Goal: Use online tool/utility: Use online tool/utility

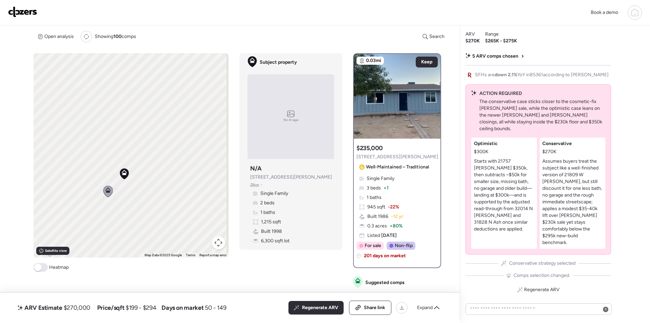
click at [422, 302] on div "Regenerate ARV Share link Expand" at bounding box center [366, 308] width 155 height 14
click at [423, 306] on span "Expand" at bounding box center [425, 307] width 16 height 7
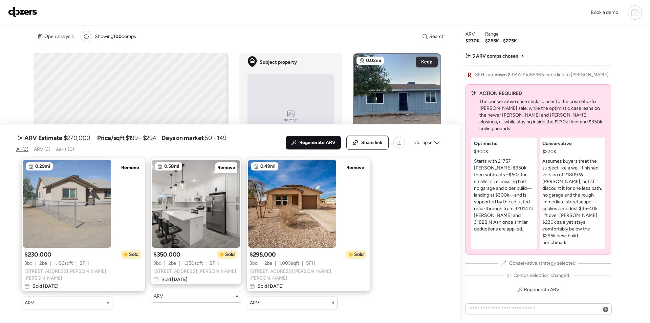
click at [319, 144] on span "Regenerate ARV" at bounding box center [317, 142] width 36 height 7
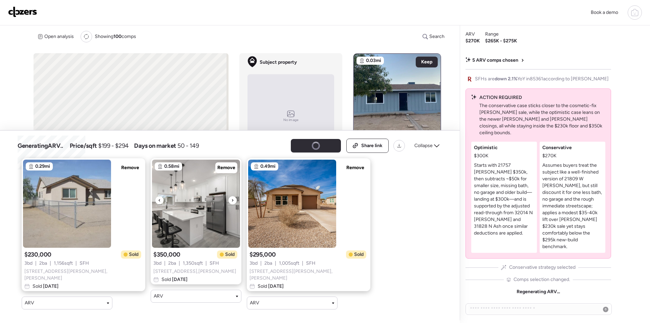
click at [231, 203] on icon at bounding box center [232, 200] width 3 height 8
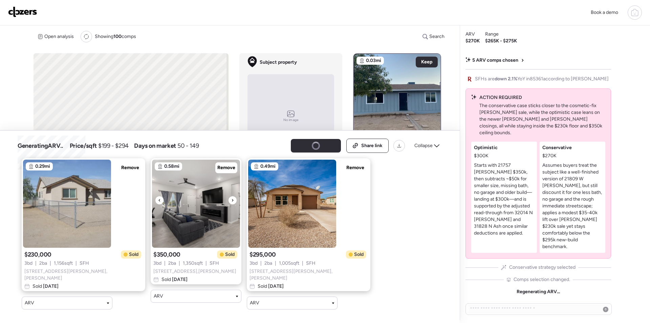
click at [231, 200] on icon at bounding box center [232, 200] width 3 height 8
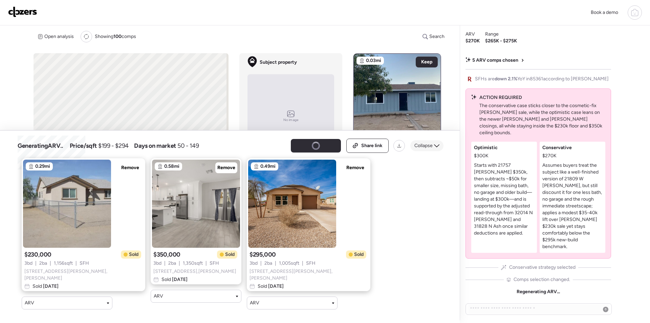
click at [424, 149] on span "Collapse" at bounding box center [424, 145] width 18 height 7
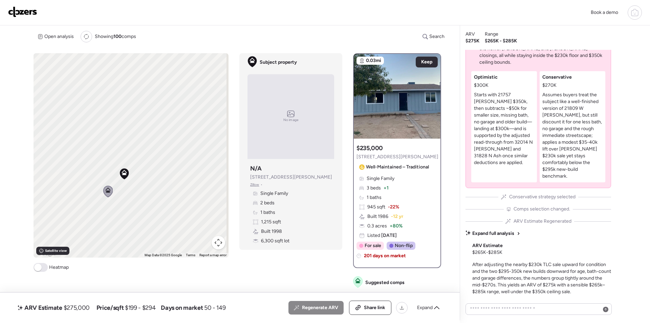
click at [81, 307] on span "$275,000" at bounding box center [77, 308] width 26 height 8
copy span "275,000"
click at [368, 313] on div "Share link" at bounding box center [371, 308] width 42 height 14
click at [15, 3] on div "Book a demo" at bounding box center [325, 12] width 650 height 25
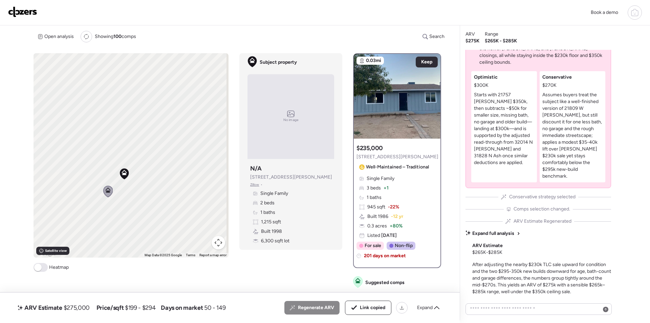
click at [21, 16] on img at bounding box center [22, 11] width 29 height 11
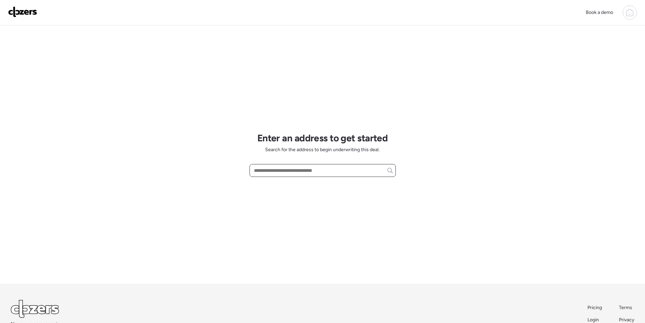
click at [290, 169] on input "text" at bounding box center [323, 170] width 140 height 9
paste input "**********"
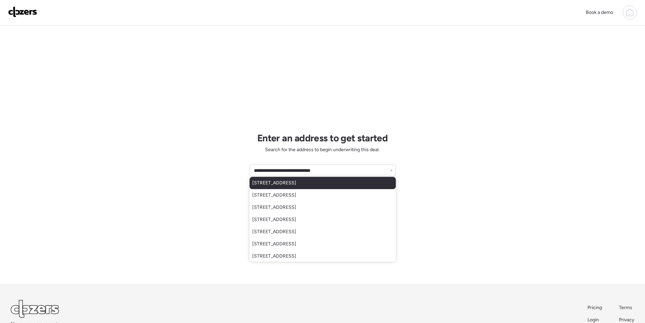
click at [296, 181] on span "4545 N 67th Ave, Phoenix, AZ, 85033" at bounding box center [274, 183] width 44 height 7
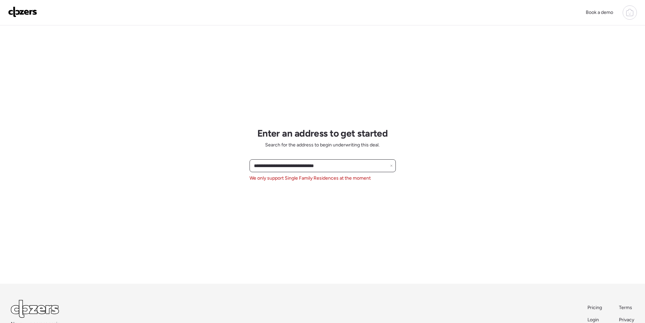
click at [342, 161] on input "**********" at bounding box center [323, 165] width 140 height 9
paste input "text"
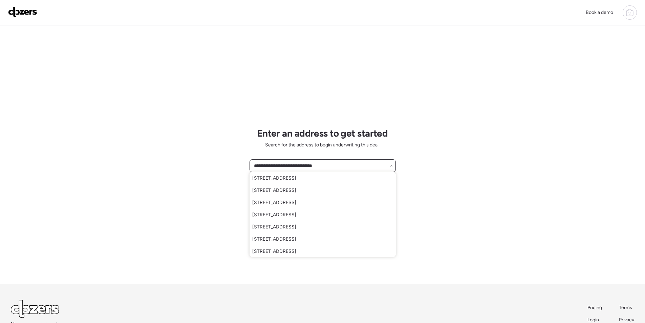
scroll to position [37, 0]
click at [296, 251] on span "4545 N 67th Ave, Phoenix, AZ, 85033" at bounding box center [274, 250] width 44 height 7
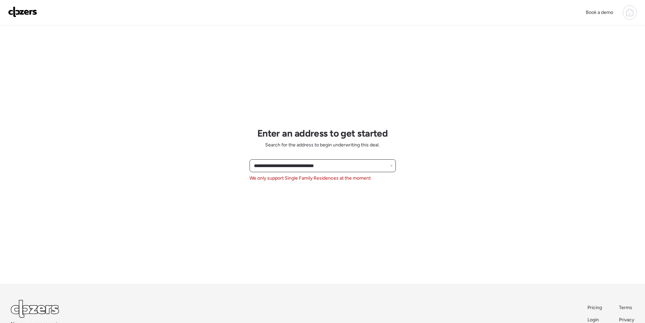
click at [341, 167] on input "**********" at bounding box center [323, 165] width 140 height 9
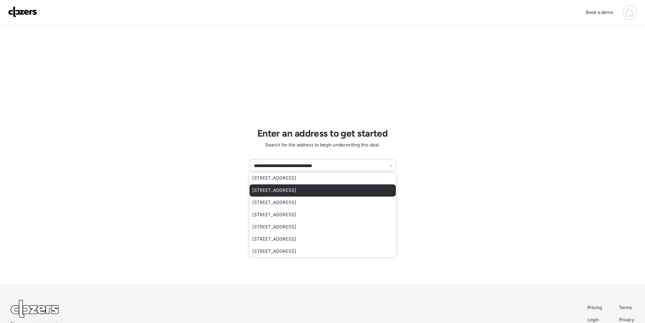
click at [315, 195] on div "4545 N 67th Ave, Phoenix, AZ, 85033" at bounding box center [323, 190] width 146 height 12
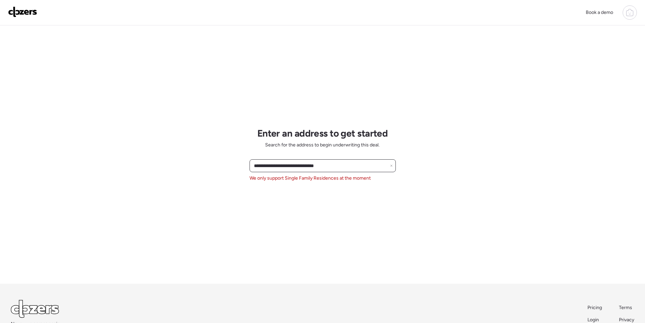
click at [290, 163] on input "**********" at bounding box center [323, 165] width 140 height 9
click at [289, 163] on input "**********" at bounding box center [323, 165] width 140 height 9
paste input "**"
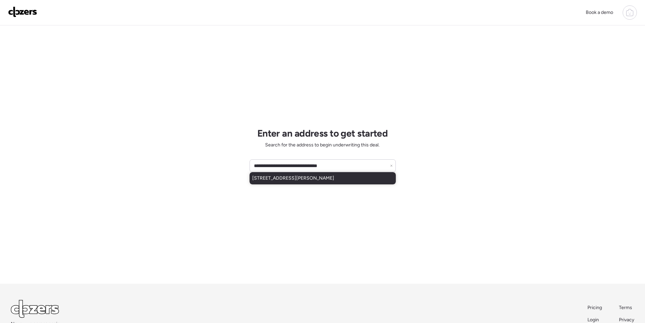
click at [285, 181] on span "3533 W Mckinley St, Phoenix, AZ, 85009" at bounding box center [293, 178] width 82 height 7
type input "**********"
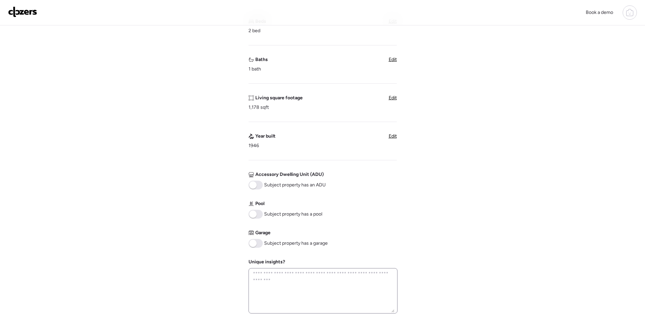
scroll to position [275, 0]
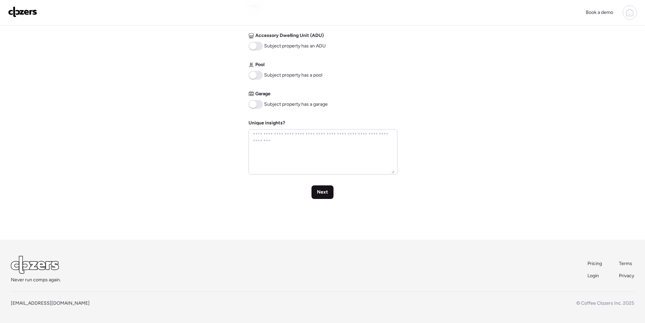
click at [325, 197] on div "Next" at bounding box center [323, 192] width 22 height 14
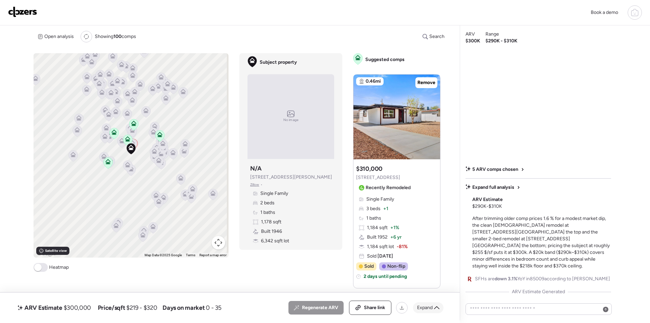
click at [419, 305] on span "Expand" at bounding box center [425, 307] width 16 height 7
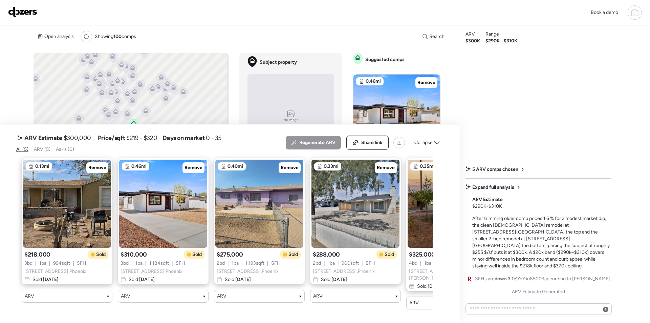
scroll to position [0, 70]
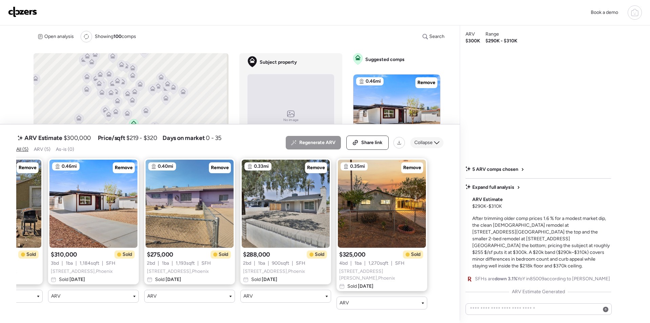
click at [428, 144] on span "Collapse" at bounding box center [424, 142] width 18 height 7
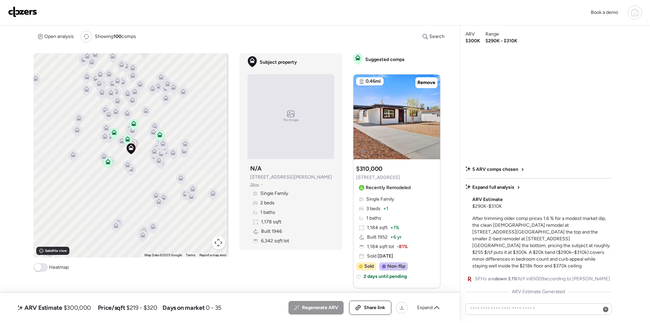
click at [73, 310] on span "$300,000" at bounding box center [77, 308] width 27 height 8
click at [75, 309] on span "$300,000" at bounding box center [77, 308] width 27 height 8
click at [76, 308] on span "$300,000" at bounding box center [77, 308] width 27 height 8
copy span "300,000"
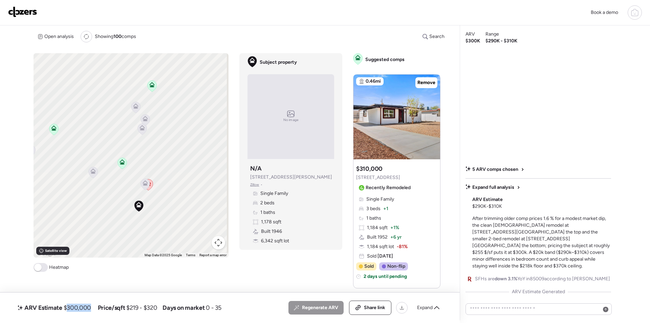
click at [145, 183] on icon at bounding box center [145, 182] width 5 height 5
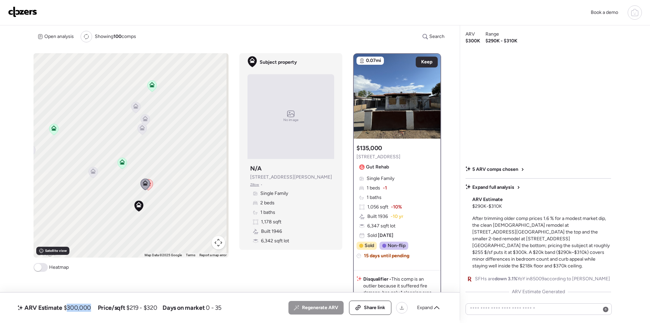
click at [91, 174] on icon at bounding box center [93, 172] width 9 height 11
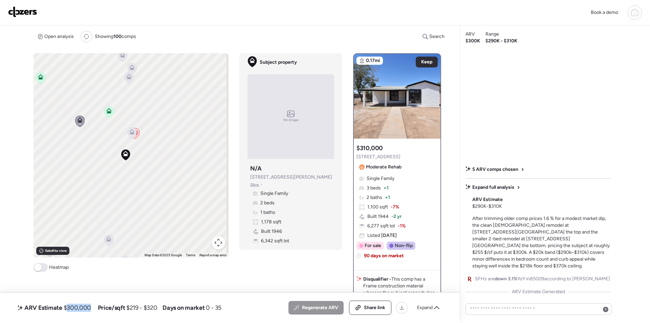
drag, startPoint x: 139, startPoint y: 191, endPoint x: 127, endPoint y: 137, distance: 55.2
click at [126, 138] on div "To activate drag with keyboard, press Alt + Enter. Once in keyboard drag state,…" at bounding box center [131, 155] width 195 height 204
click at [139, 134] on div "To activate drag with keyboard, press Alt + Enter. Once in keyboard drag state,…" at bounding box center [131, 155] width 195 height 204
click at [106, 239] on icon at bounding box center [108, 238] width 4 height 2
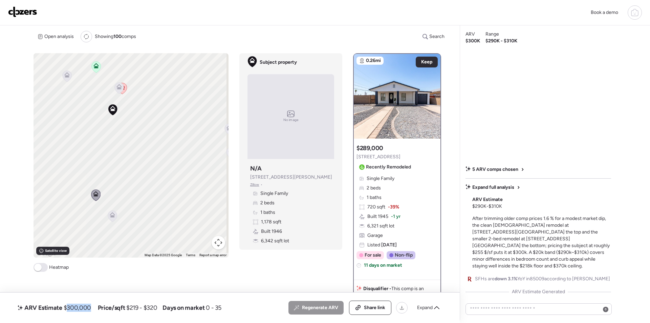
drag, startPoint x: 115, startPoint y: 230, endPoint x: 102, endPoint y: 187, distance: 45.5
click at [102, 187] on div "To activate drag with keyboard, press Alt + Enter. Once in keyboard drag state,…" at bounding box center [131, 155] width 195 height 204
click at [110, 214] on icon at bounding box center [112, 214] width 5 height 5
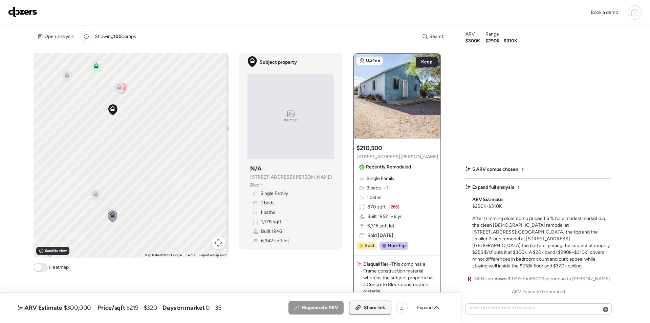
click at [368, 310] on span "Share link" at bounding box center [374, 307] width 21 height 7
click at [20, 11] on img at bounding box center [22, 11] width 29 height 11
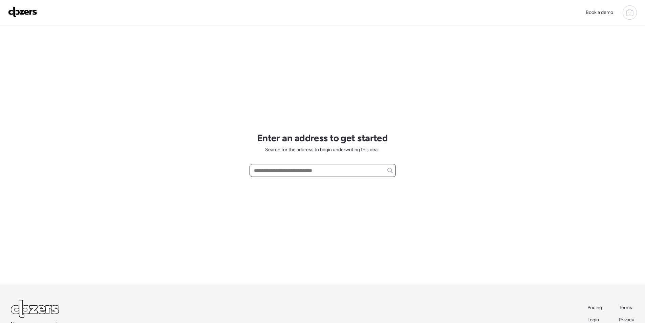
click at [290, 172] on input "text" at bounding box center [323, 170] width 140 height 9
paste input "**********"
click at [286, 183] on span "8702 E Monte Vista Rd, Scottsdale, AZ, 85257" at bounding box center [274, 183] width 44 height 7
type input "**********"
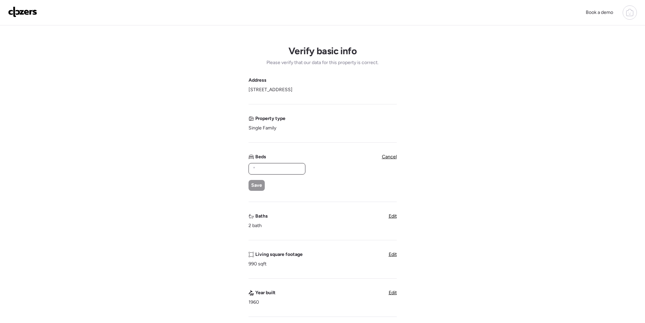
click at [287, 168] on input "text" at bounding box center [277, 168] width 51 height 9
type input "*"
click at [265, 189] on div "* Save" at bounding box center [277, 177] width 56 height 28
click at [262, 186] on div "Save" at bounding box center [257, 185] width 16 height 11
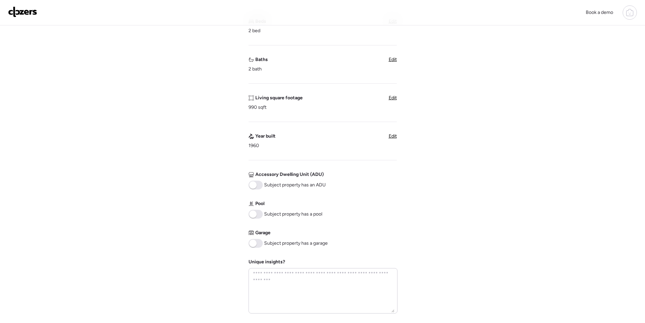
click at [256, 240] on span at bounding box center [256, 243] width 14 height 9
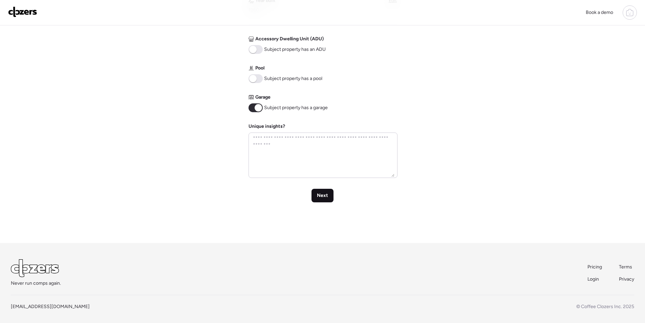
click at [316, 200] on div "Next" at bounding box center [323, 196] width 22 height 14
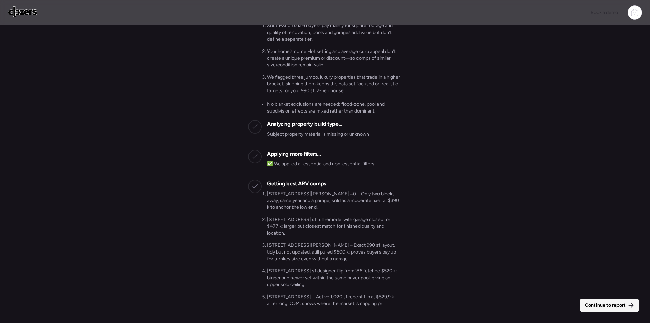
click at [590, 305] on span "Continue to report" at bounding box center [605, 305] width 41 height 7
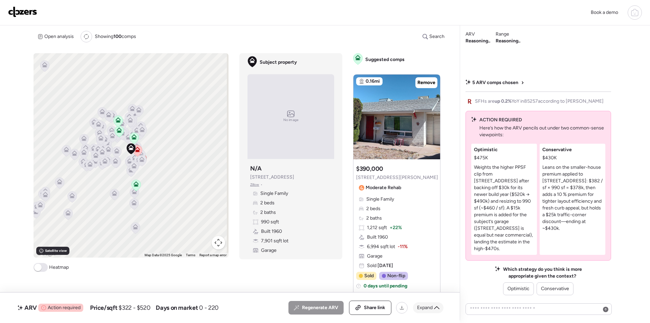
click at [429, 309] on span "Expand" at bounding box center [425, 307] width 16 height 7
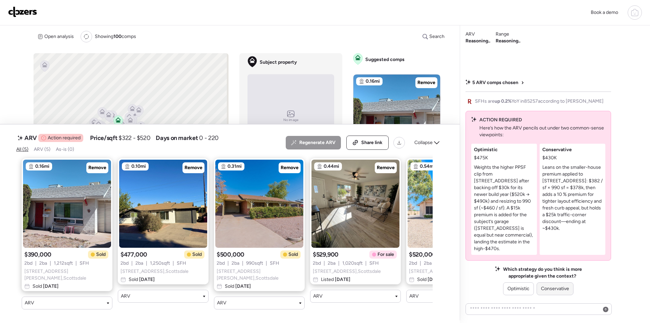
click at [563, 290] on span "Conservative" at bounding box center [555, 288] width 28 height 7
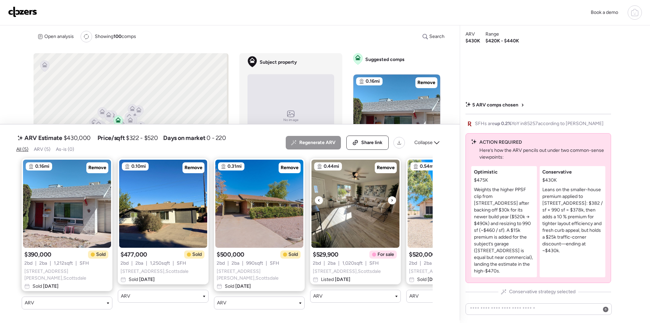
click at [381, 175] on img at bounding box center [356, 204] width 88 height 88
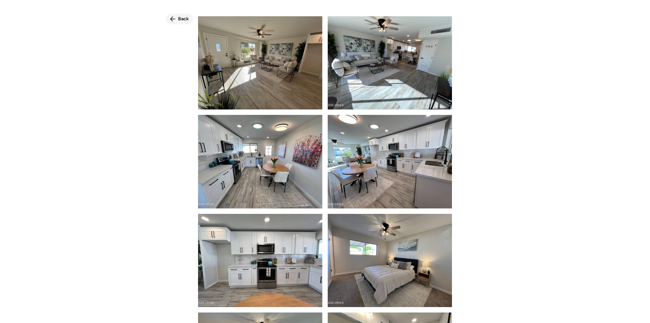
click at [186, 19] on span "Back" at bounding box center [183, 19] width 11 height 7
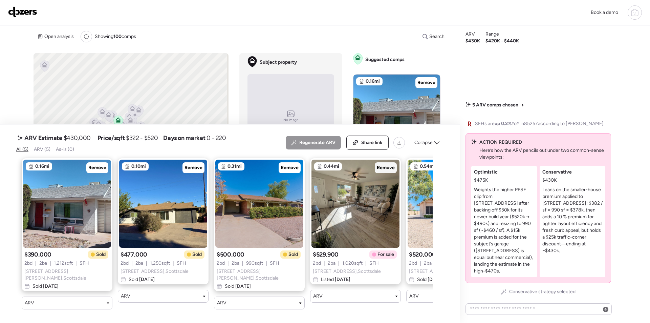
click at [387, 169] on span "Remove" at bounding box center [386, 167] width 18 height 7
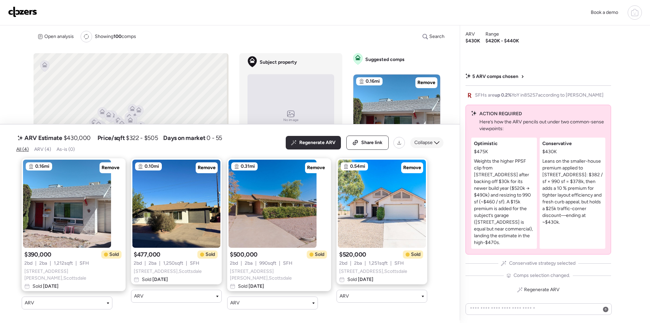
click at [432, 148] on div "Collapse" at bounding box center [427, 142] width 33 height 11
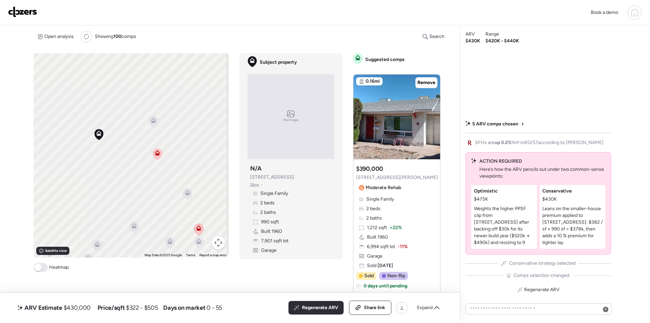
click at [154, 123] on icon at bounding box center [153, 121] width 9 height 11
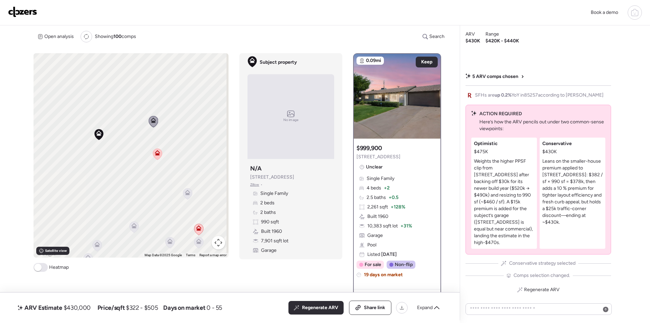
click at [133, 226] on icon at bounding box center [134, 227] width 4 height 2
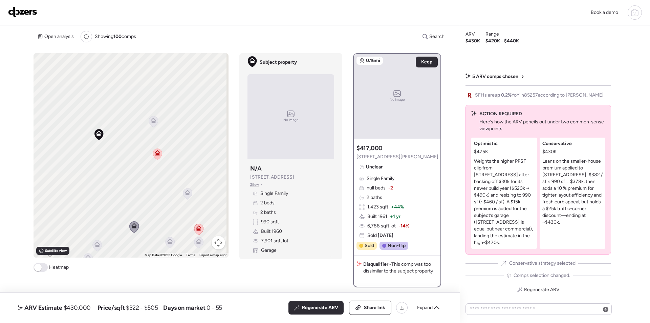
click at [386, 159] on span "8742 E Hubbell St" at bounding box center [398, 156] width 82 height 7
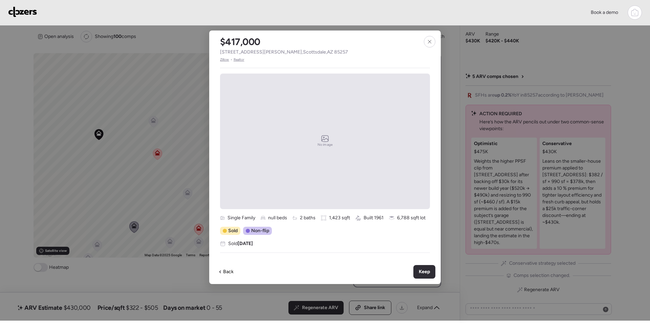
click at [258, 55] on span "8742 E Hubbell St , Scottsdale , AZ 85257" at bounding box center [284, 52] width 128 height 7
click at [258, 54] on span "8742 E Hubbell St , Scottsdale , AZ 85257" at bounding box center [284, 52] width 128 height 7
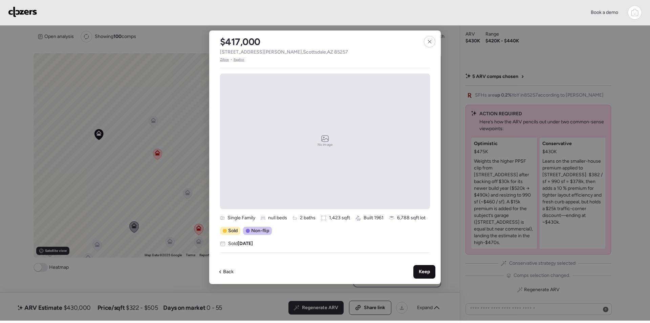
drag, startPoint x: 432, startPoint y: 273, endPoint x: 428, endPoint y: 272, distance: 3.9
click at [431, 273] on div "Keep" at bounding box center [425, 272] width 22 height 14
click at [419, 271] on div "Keep" at bounding box center [425, 272] width 22 height 14
click at [424, 271] on span "Keep" at bounding box center [424, 271] width 11 height 7
click at [430, 272] on span "Keep" at bounding box center [424, 271] width 11 height 7
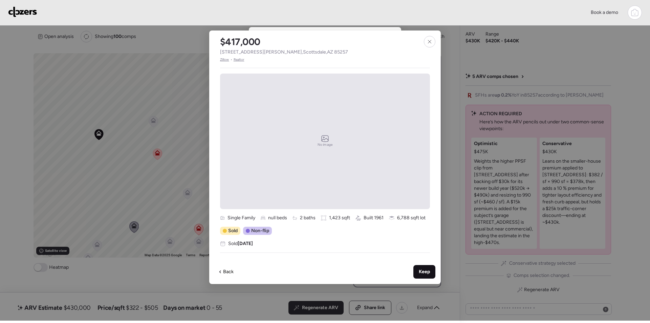
click at [426, 272] on span "Keep" at bounding box center [424, 271] width 11 height 7
click at [433, 41] on div at bounding box center [430, 42] width 12 height 12
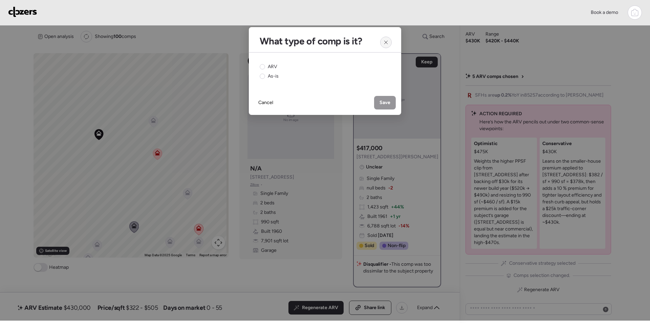
click at [388, 42] on icon at bounding box center [386, 42] width 5 height 5
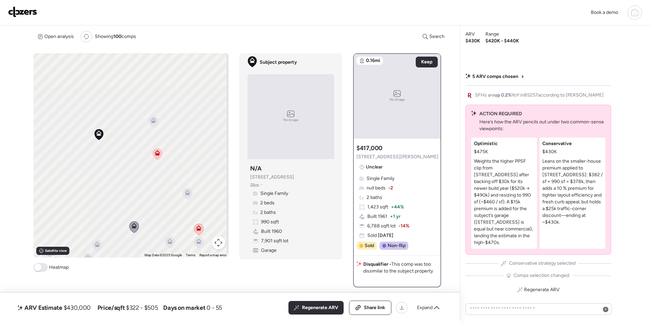
click at [189, 191] on icon at bounding box center [187, 192] width 5 height 5
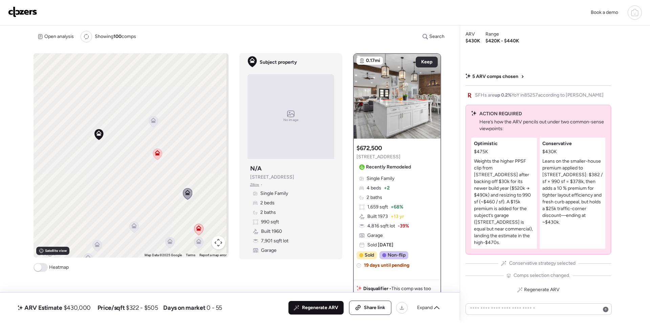
click at [326, 307] on span "Regenerate ARV" at bounding box center [320, 307] width 36 height 7
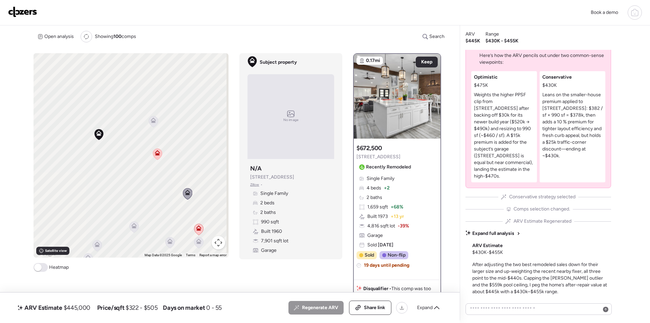
click at [77, 308] on span "$445,000" at bounding box center [77, 308] width 27 height 8
copy span "445,000"
click at [370, 309] on span "Share link" at bounding box center [374, 307] width 21 height 7
click at [422, 304] on div "Expand" at bounding box center [428, 307] width 30 height 11
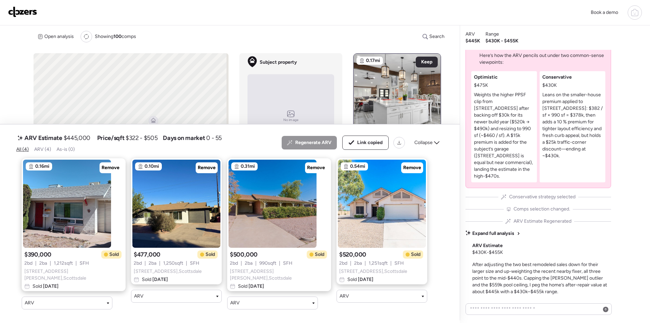
click at [26, 11] on img at bounding box center [22, 11] width 29 height 11
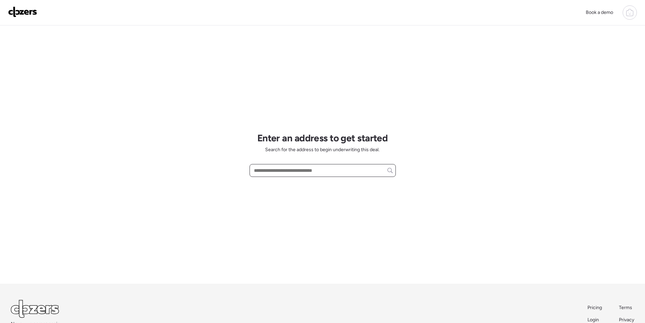
click at [290, 174] on input "text" at bounding box center [323, 170] width 140 height 9
paste input "**********"
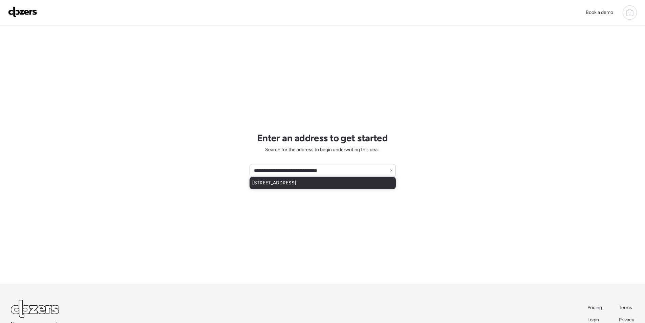
click at [289, 187] on div "[STREET_ADDRESS]" at bounding box center [323, 183] width 146 height 12
type input "**********"
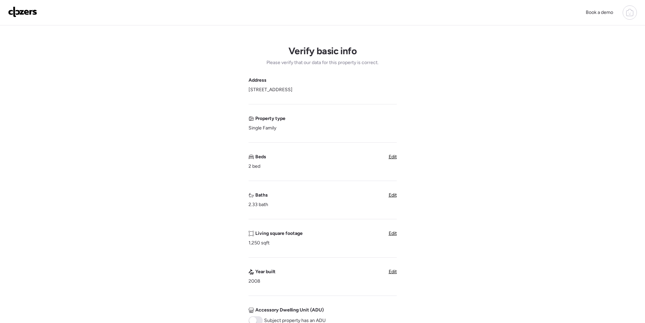
click at [396, 195] on span "Edit" at bounding box center [393, 195] width 8 height 6
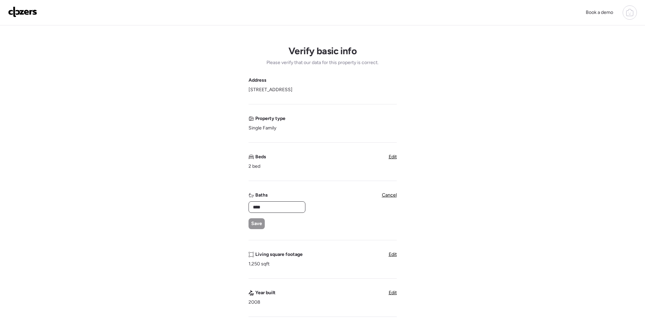
click at [281, 210] on input "****" at bounding box center [277, 206] width 51 height 9
type input "*"
click at [257, 226] on span "Save" at bounding box center [256, 223] width 11 height 7
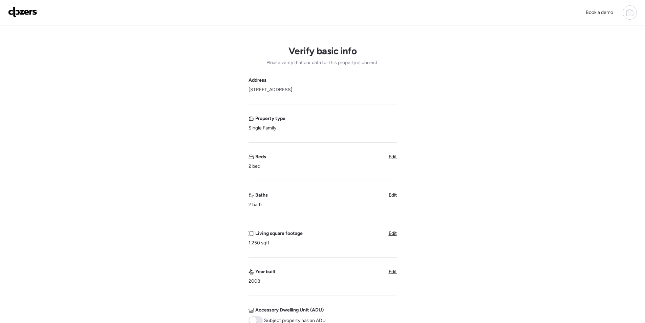
scroll to position [136, 0]
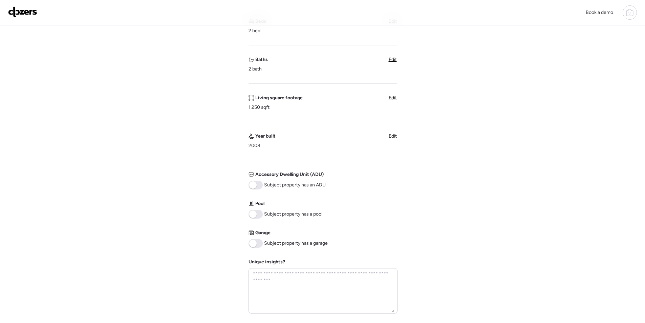
click at [255, 249] on div "Address 26256 W Wahalla Ln, Buckeye, AZ 85396 Property type Single Family Beds …" at bounding box center [323, 127] width 148 height 372
click at [258, 246] on span at bounding box center [256, 243] width 14 height 9
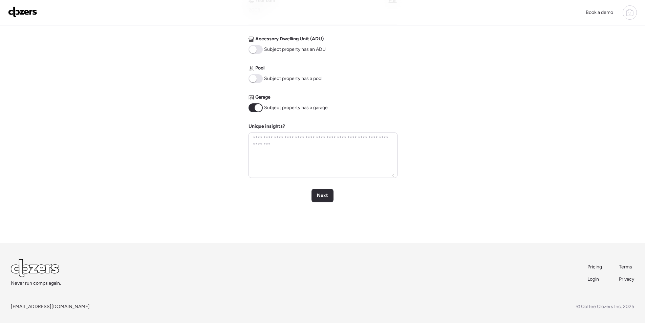
scroll to position [275, 0]
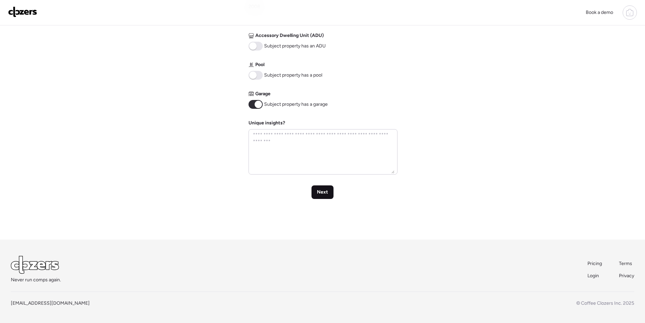
click at [326, 188] on div "Next" at bounding box center [323, 192] width 22 height 14
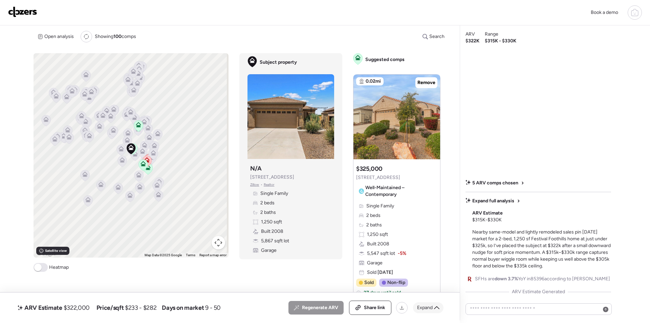
click at [438, 305] on icon at bounding box center [436, 307] width 5 height 5
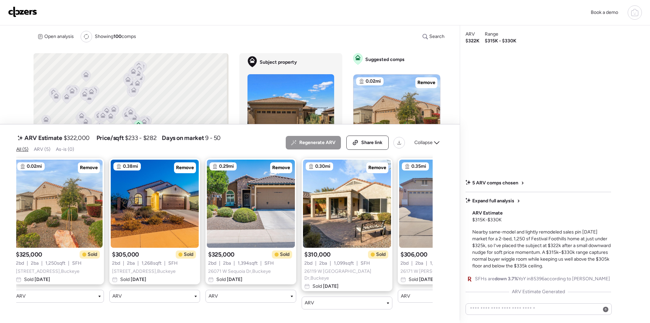
scroll to position [0, 70]
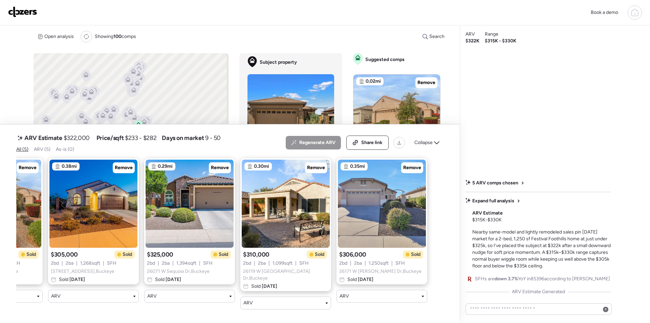
click at [432, 144] on span "Collapse" at bounding box center [424, 142] width 18 height 7
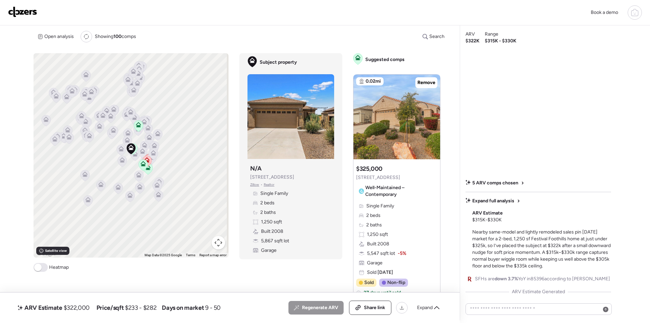
click at [75, 305] on span "$322,000" at bounding box center [77, 308] width 26 height 8
copy span "322,000"
click at [374, 309] on span "Share link" at bounding box center [374, 307] width 21 height 7
click at [30, 13] on img at bounding box center [22, 11] width 29 height 11
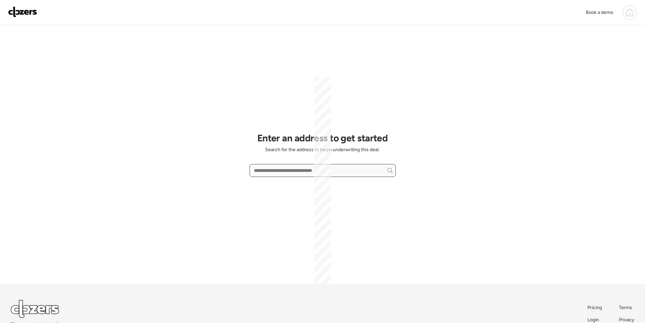
click at [301, 174] on input "text" at bounding box center [323, 170] width 140 height 9
paste input "**********"
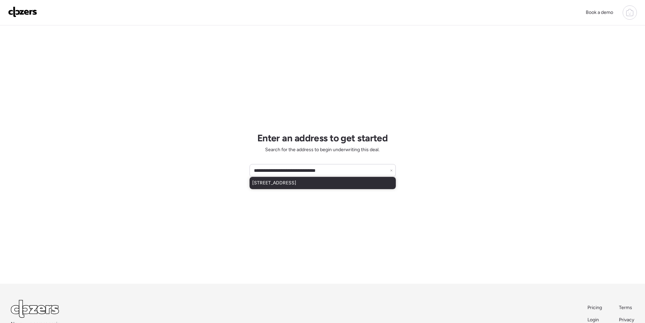
click at [287, 184] on span "[STREET_ADDRESS]" at bounding box center [274, 183] width 44 height 7
type input "**********"
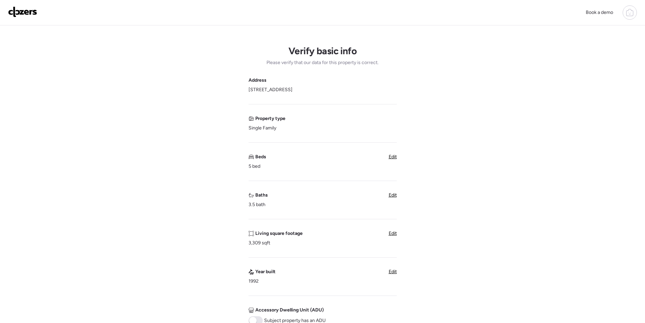
click at [392, 194] on span "Edit" at bounding box center [393, 195] width 8 height 6
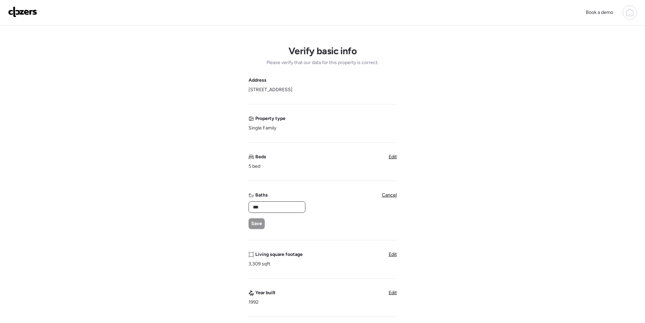
click at [270, 207] on input "***" at bounding box center [277, 206] width 51 height 9
type input "*"
click at [258, 224] on span "Save" at bounding box center [256, 223] width 11 height 7
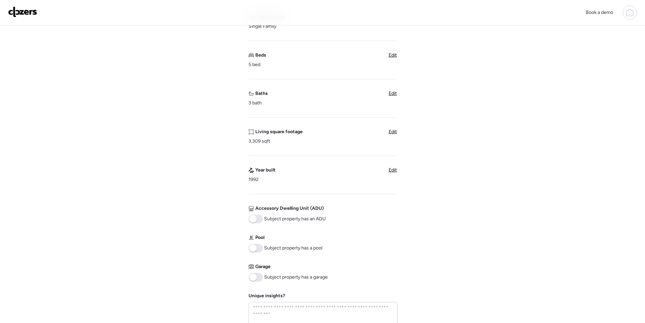
scroll to position [203, 0]
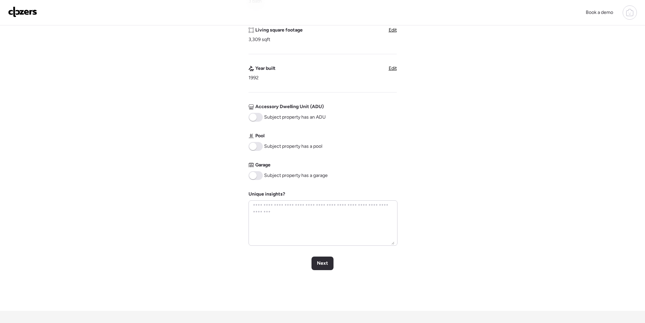
drag, startPoint x: 257, startPoint y: 146, endPoint x: 254, endPoint y: 171, distance: 25.0
click at [257, 147] on span at bounding box center [256, 146] width 14 height 9
click at [253, 173] on span at bounding box center [252, 175] width 7 height 7
click at [321, 265] on span "Next" at bounding box center [322, 263] width 11 height 7
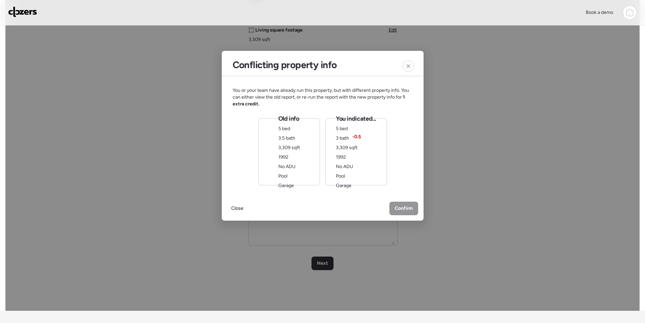
click at [338, 172] on div "You indicated... 5 bed 3 bath -0.5 3,309 sqft 1992 No ADU Pool Garage" at bounding box center [356, 152] width 40 height 75
click at [414, 215] on div "Confirm" at bounding box center [404, 209] width 29 height 14
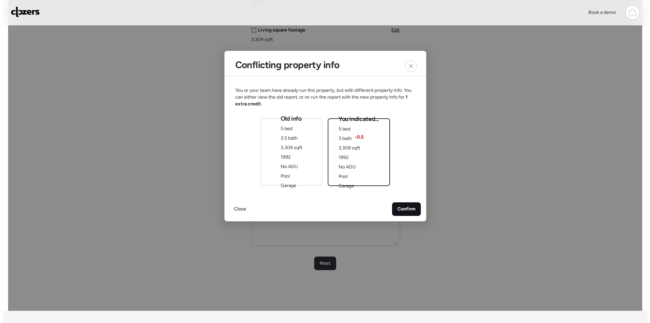
scroll to position [0, 0]
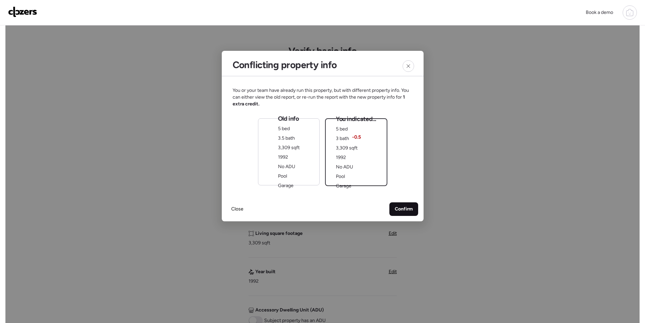
click at [409, 207] on span "Confirm" at bounding box center [404, 209] width 18 height 7
click at [295, 156] on div "Old info 5 bed 3.5 bath 3,309 sqft 1992 No ADU Pool Garage" at bounding box center [289, 152] width 22 height 75
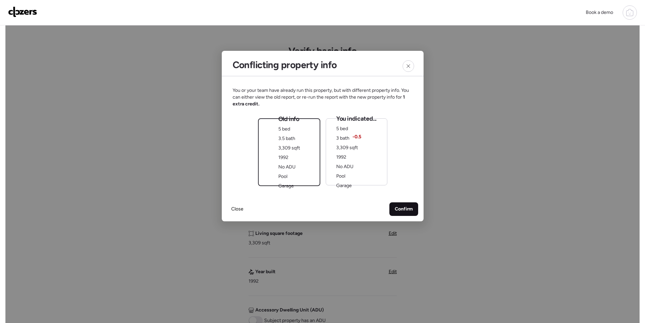
click at [403, 207] on span "Confirm" at bounding box center [404, 209] width 18 height 7
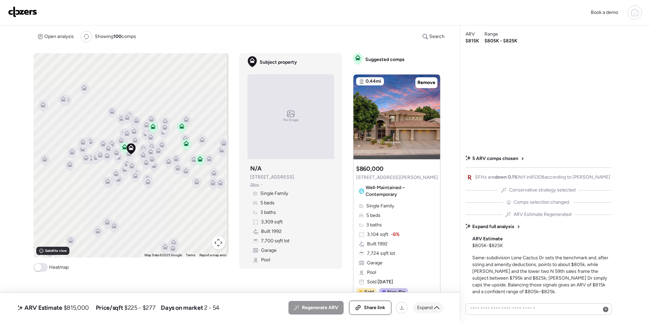
click at [435, 307] on icon at bounding box center [436, 307] width 5 height 5
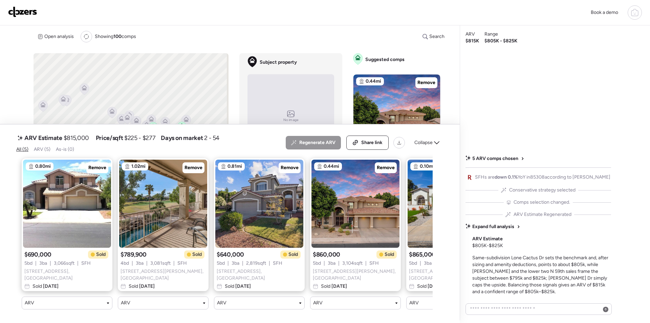
scroll to position [0, 70]
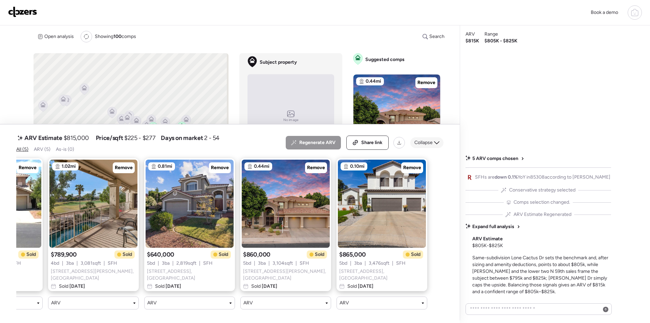
click at [433, 146] on span "Collapse" at bounding box center [424, 142] width 18 height 7
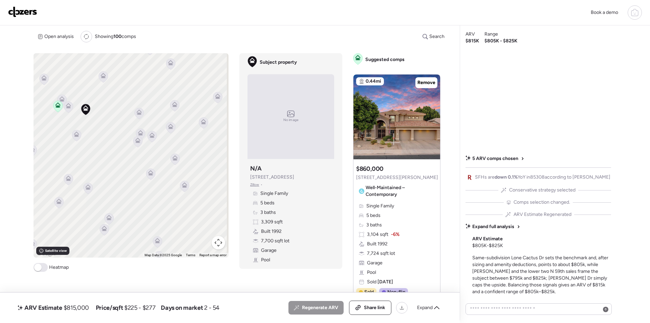
click at [76, 134] on icon at bounding box center [76, 133] width 5 height 5
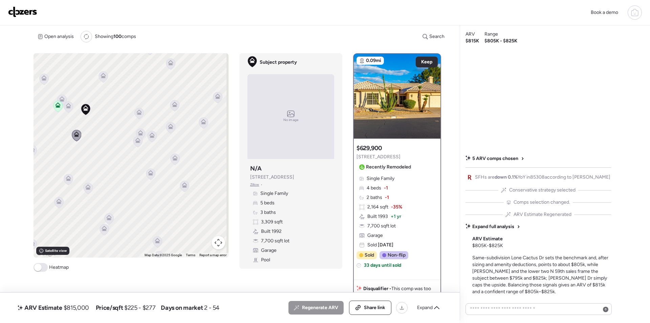
click at [66, 108] on icon at bounding box center [68, 106] width 9 height 11
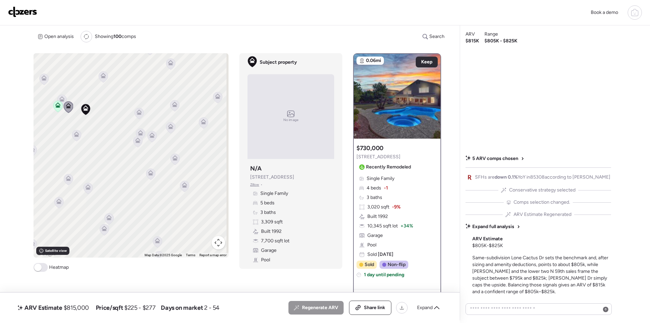
click at [62, 99] on icon at bounding box center [61, 98] width 5 height 5
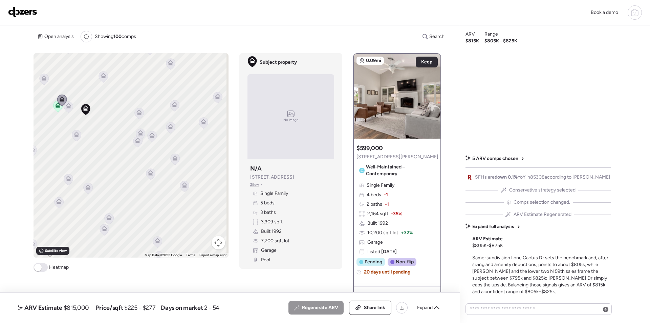
click at [80, 307] on span "$815,000" at bounding box center [76, 308] width 25 height 8
copy span "815,000"
click at [387, 308] on div "Share link" at bounding box center [371, 308] width 42 height 14
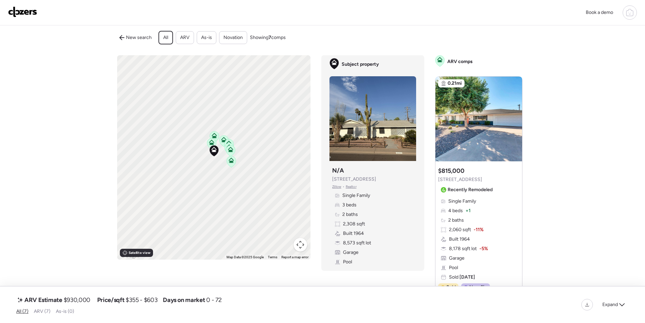
click at [76, 302] on span "$930,000" at bounding box center [77, 300] width 27 height 8
click at [77, 301] on span "$930,000" at bounding box center [77, 300] width 27 height 8
